Goal: Task Accomplishment & Management: Manage account settings

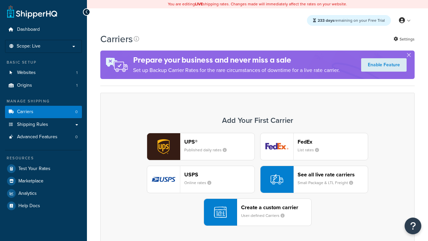
click at [258, 179] on div "UPS® Published daily rates FedEx List rates USPS Online rates See all live rate…" at bounding box center [257, 179] width 300 height 93
click at [258, 212] on div "Create a custom carrier User-defined Carriers" at bounding box center [276, 212] width 70 height 16
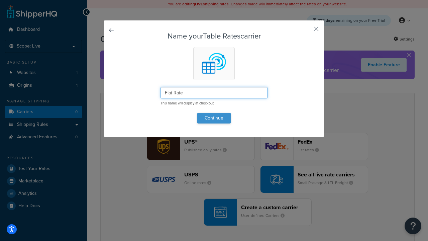
type input "Flat Rate"
click at [214, 118] on button "Continue" at bounding box center [213, 118] width 33 height 11
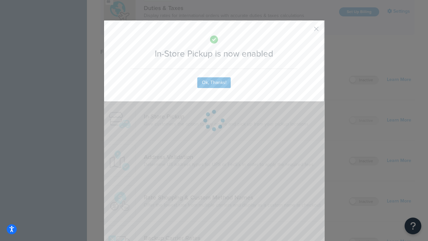
click at [306, 31] on button "button" at bounding box center [307, 31] width 2 height 2
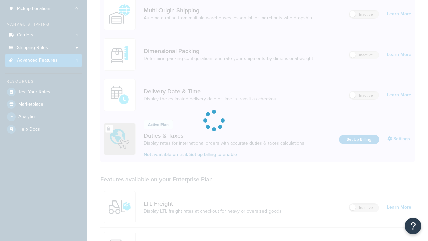
click at [226, 240] on link "In-Store Pickup" at bounding box center [226, 243] width 165 height 7
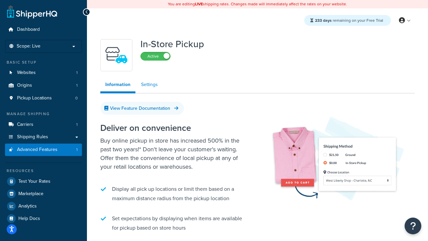
click at [150, 85] on link "Settings" at bounding box center [149, 84] width 27 height 13
select select "inline"
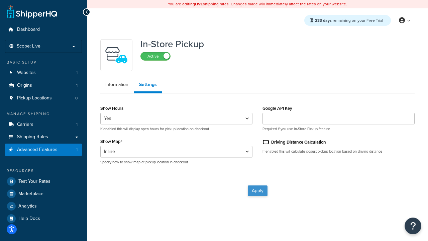
click at [266, 142] on input "Driving Distance Calculation" at bounding box center [266, 142] width 7 height 5
checkbox input "true"
click at [258, 190] on button "Apply" at bounding box center [258, 190] width 20 height 11
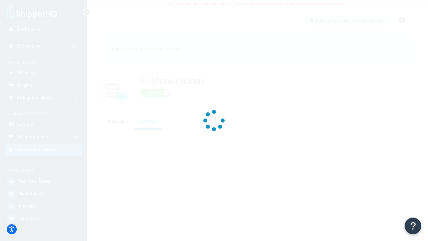
select select "inline"
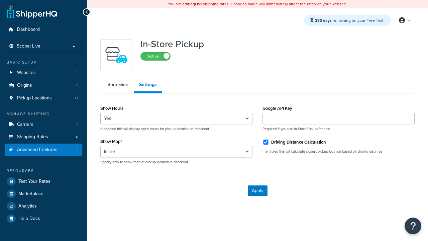
select select "inline"
click at [34, 98] on span "Pickup Locations" at bounding box center [34, 98] width 35 height 6
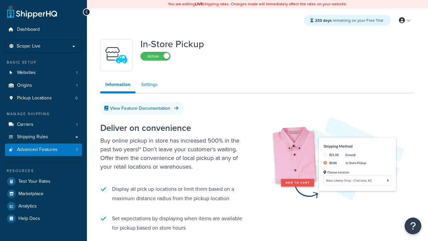
click at [150, 85] on link "Settings" at bounding box center [149, 84] width 27 height 13
select select "inline"
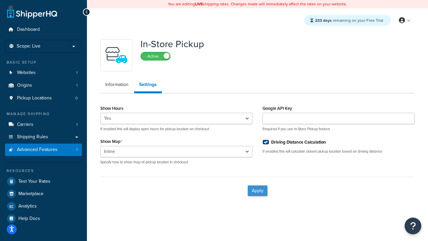
click at [266, 142] on input "Driving Distance Calculation" at bounding box center [266, 142] width 7 height 5
checkbox input "false"
click at [258, 190] on button "Apply" at bounding box center [258, 190] width 20 height 11
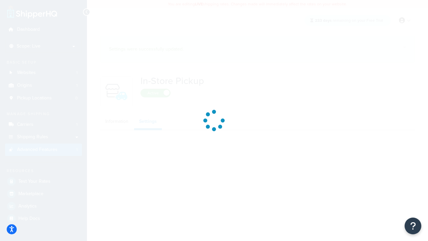
select select "inline"
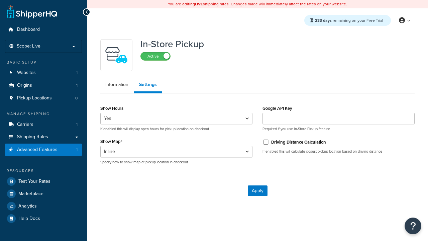
select select "inline"
click at [34, 98] on span "Pickup Locations" at bounding box center [34, 98] width 35 height 6
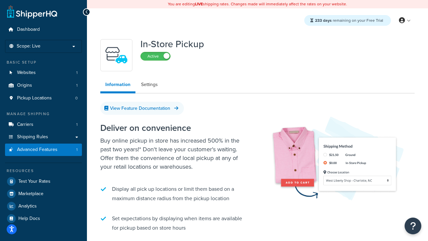
scroll to position [78, 0]
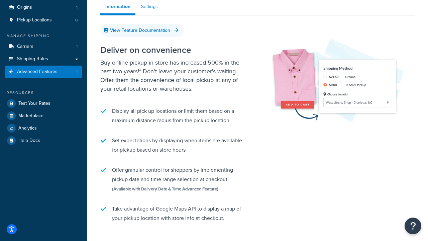
click at [150, 7] on link "Settings" at bounding box center [149, 6] width 27 height 13
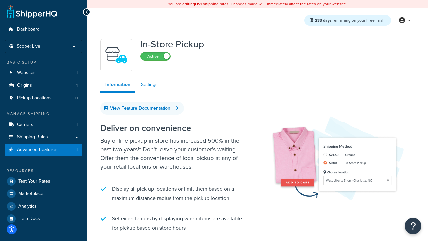
select select "inline"
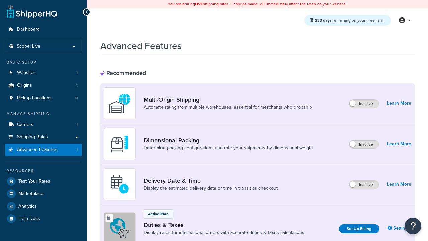
scroll to position [217, 0]
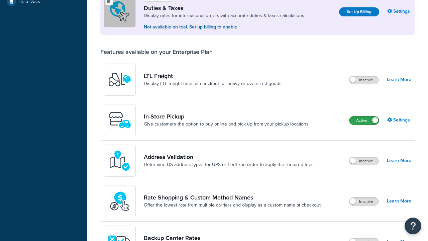
click at [364, 120] on label "Active" at bounding box center [364, 120] width 29 height 8
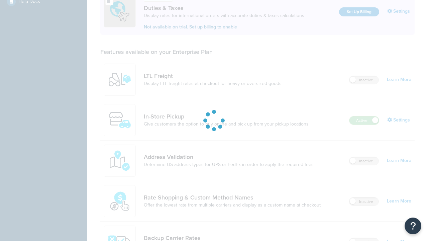
scroll to position [204, 0]
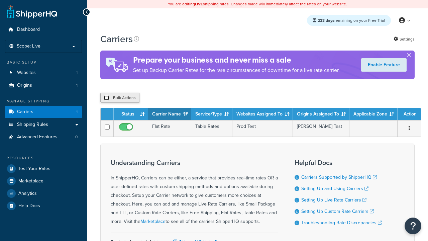
click at [106, 99] on input "checkbox" at bounding box center [106, 97] width 5 height 5
checkbox input "true"
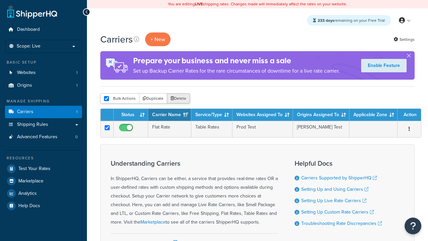
click at [180, 99] on button "Delete" at bounding box center [178, 98] width 23 height 10
